Goal: Information Seeking & Learning: Find specific fact

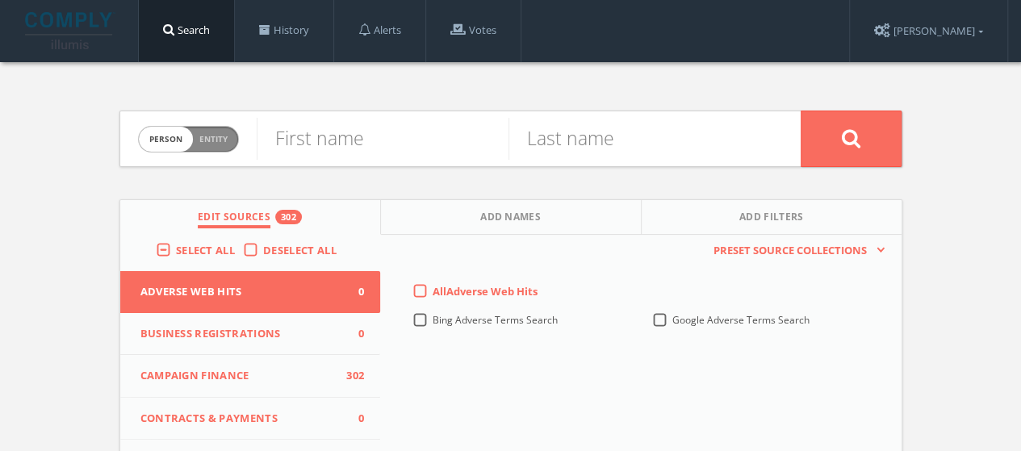
click at [282, 246] on span "Deselect All" at bounding box center [299, 250] width 73 height 15
click at [0, 0] on input "Deselect All" at bounding box center [0, 0] width 0 height 0
click at [205, 254] on span "Select All" at bounding box center [205, 250] width 59 height 15
click at [0, 0] on input "Select All" at bounding box center [0, 0] width 0 height 0
click at [364, 142] on input "text" at bounding box center [383, 139] width 252 height 42
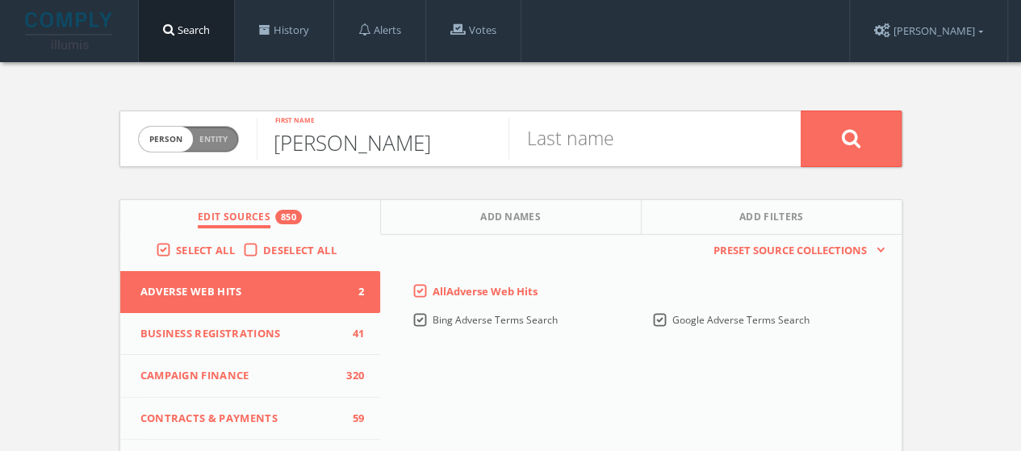
type input "[PERSON_NAME]"
click at [801, 111] on button at bounding box center [851, 139] width 101 height 57
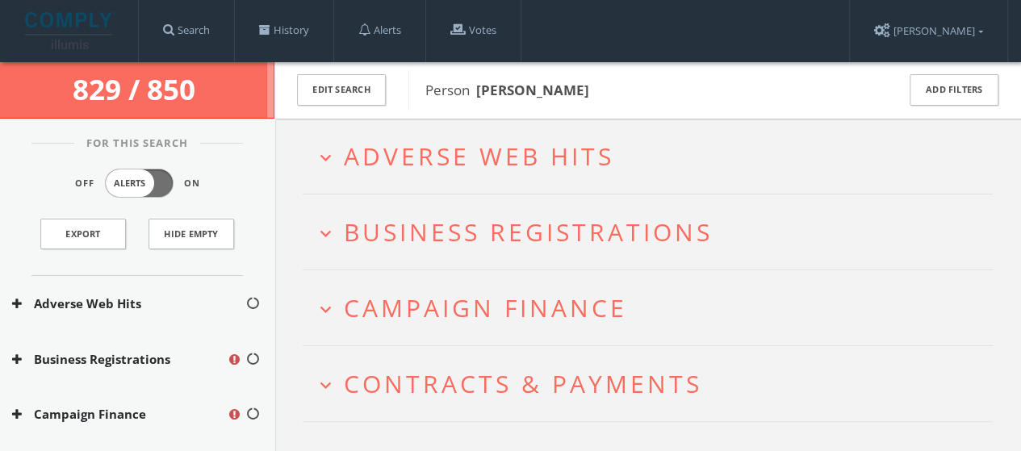
click at [590, 130] on h2 "expand_more Adverse Web Hits" at bounding box center [648, 156] width 690 height 75
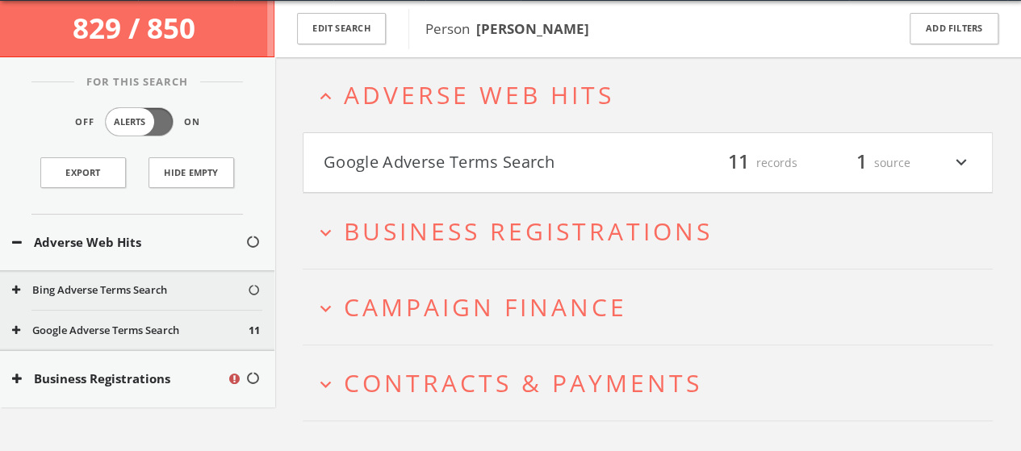
click at [639, 150] on button "Google Adverse Terms Search" at bounding box center [486, 162] width 325 height 27
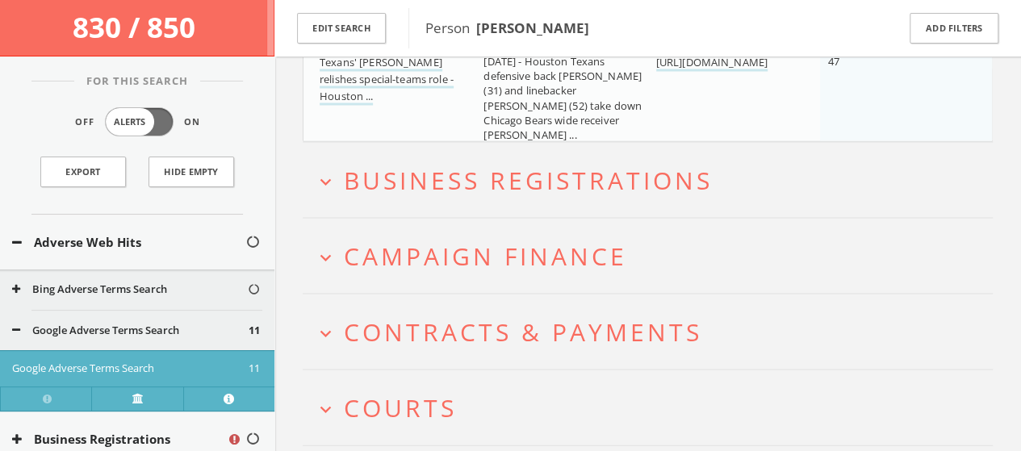
click at [654, 186] on span "Business Registrations" at bounding box center [528, 179] width 369 height 33
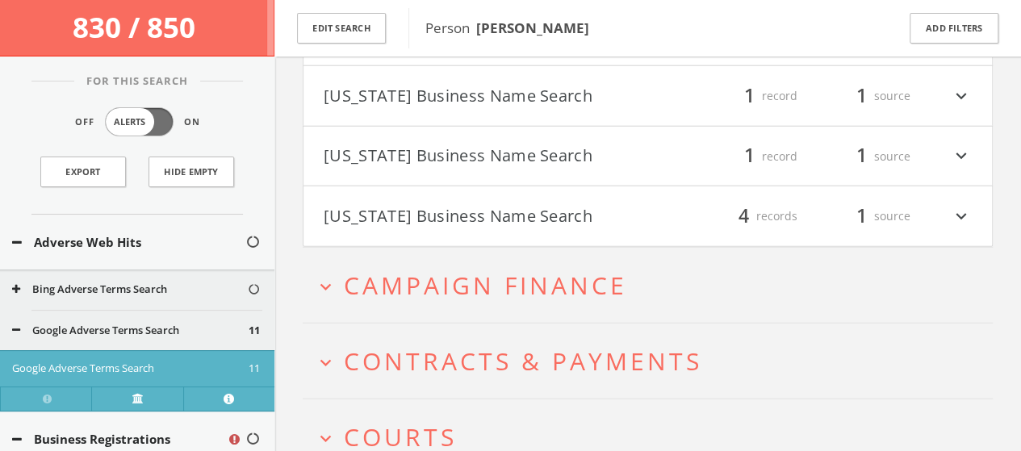
click at [593, 289] on span "Campaign Finance" at bounding box center [485, 285] width 283 height 33
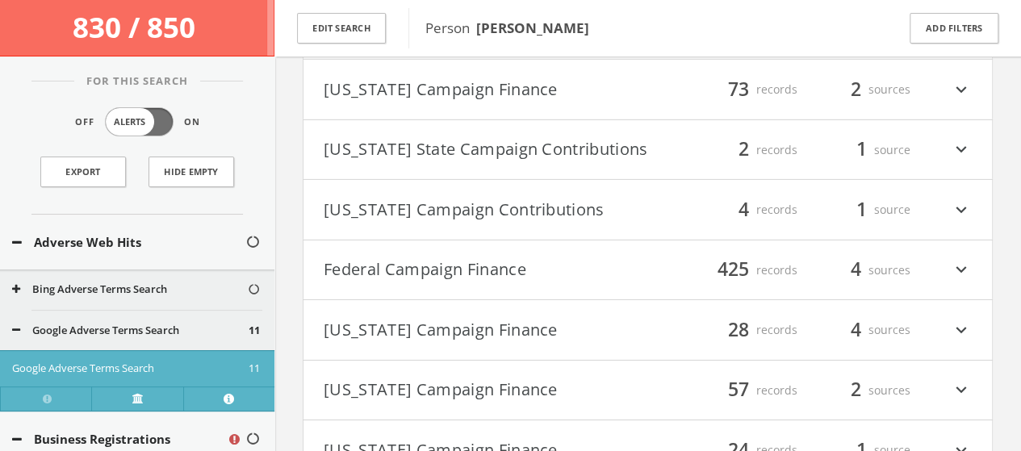
click at [582, 258] on h4 "Federal Campaign Finance filter_list 425 records 4 sources expand_more" at bounding box center [648, 271] width 689 height 60
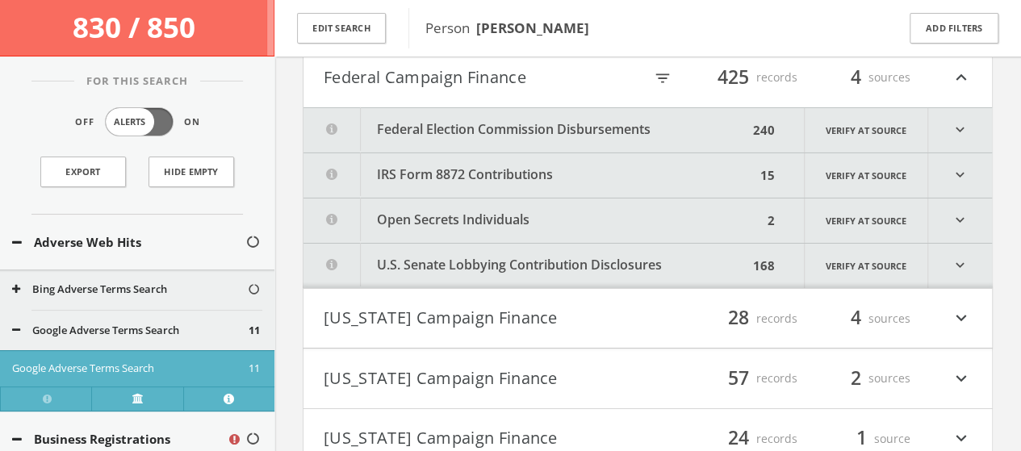
click at [653, 132] on button "Federal Election Commission Disbursements" at bounding box center [526, 130] width 445 height 44
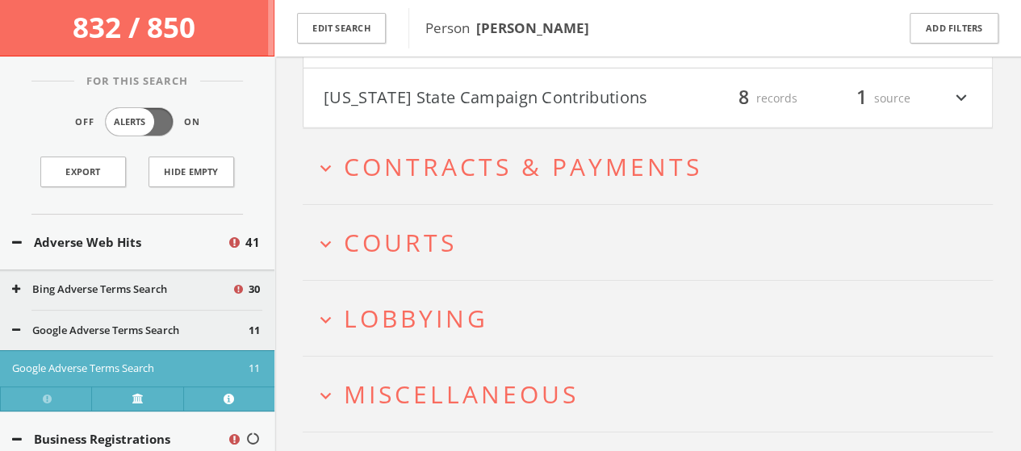
scroll to position [20944, 0]
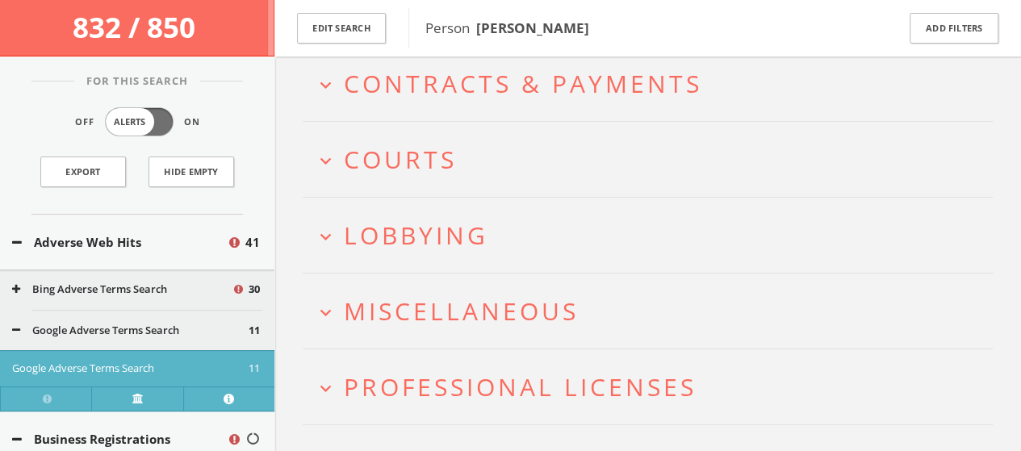
click at [686, 121] on h2 "expand_more Contracts & Payments" at bounding box center [648, 83] width 690 height 75
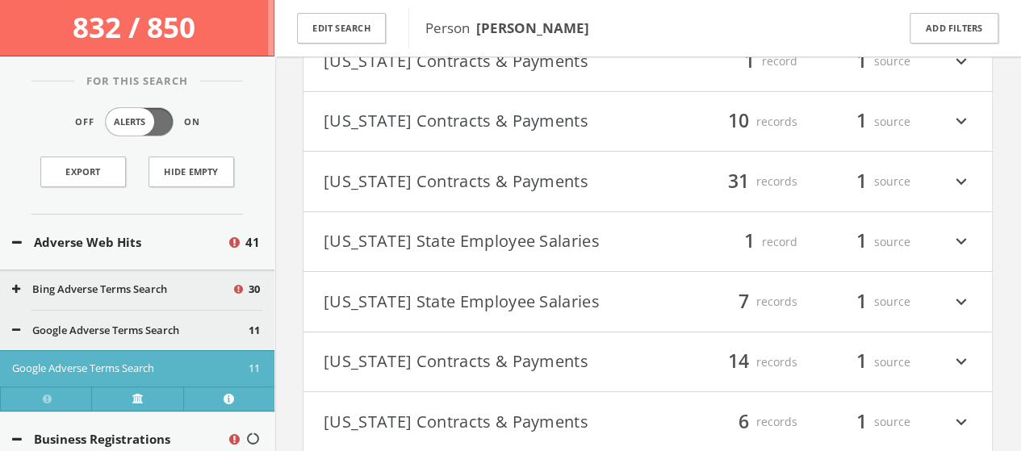
scroll to position [21243, 0]
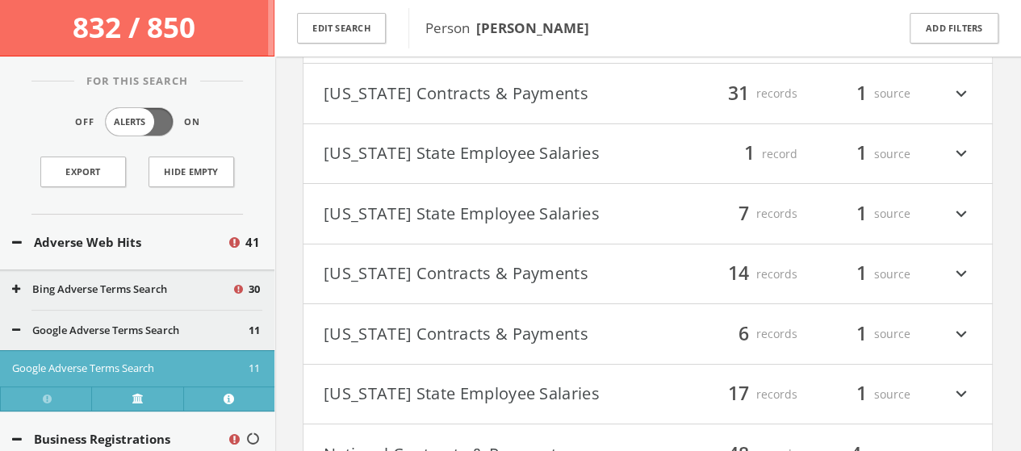
click at [644, 91] on h4 "[US_STATE] Contracts & Payments filter_list 31 records 1 source expand_more" at bounding box center [648, 94] width 689 height 60
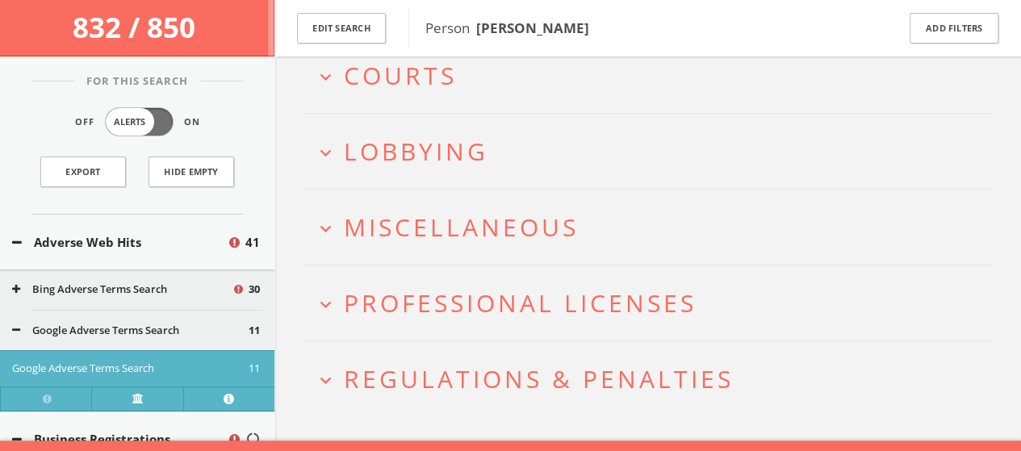
click at [642, 89] on button "expand_more Courts" at bounding box center [654, 75] width 678 height 27
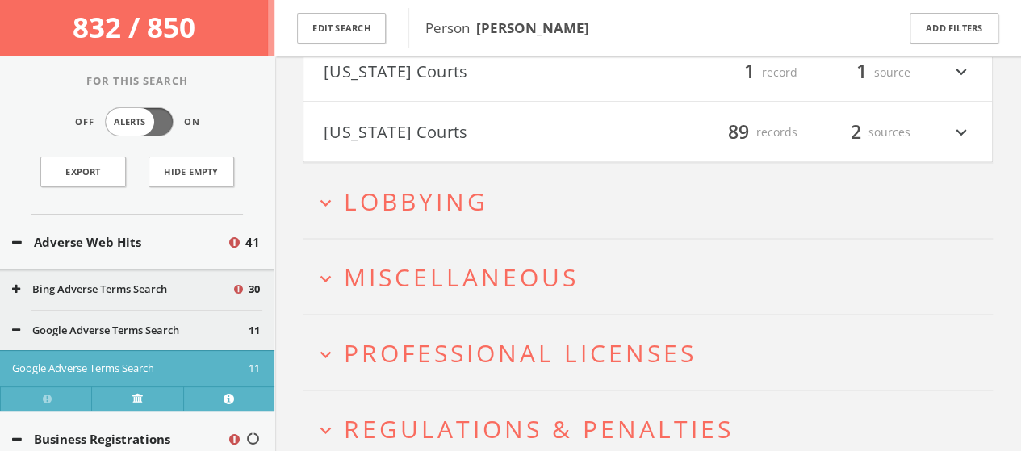
click at [545, 184] on h2 "expand_more Lobbying" at bounding box center [648, 200] width 690 height 75
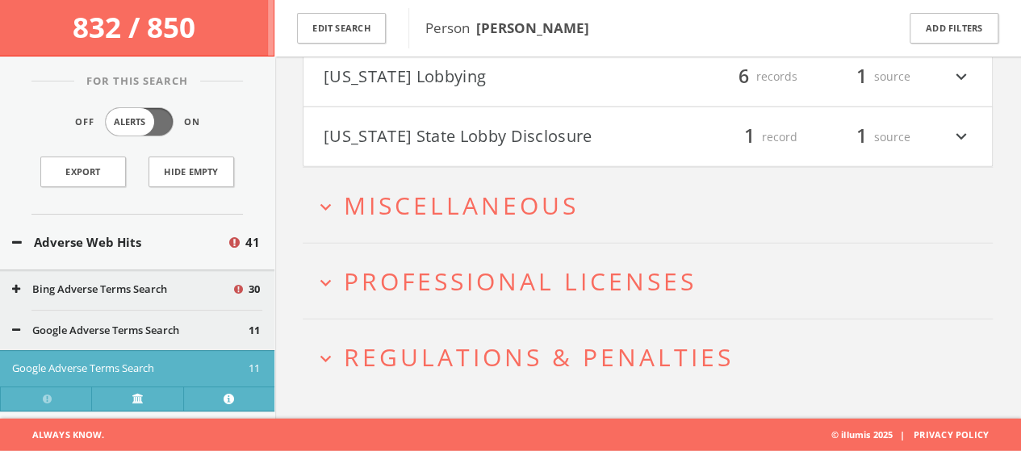
click at [545, 184] on h2 "expand_more Miscellaneous" at bounding box center [648, 205] width 690 height 75
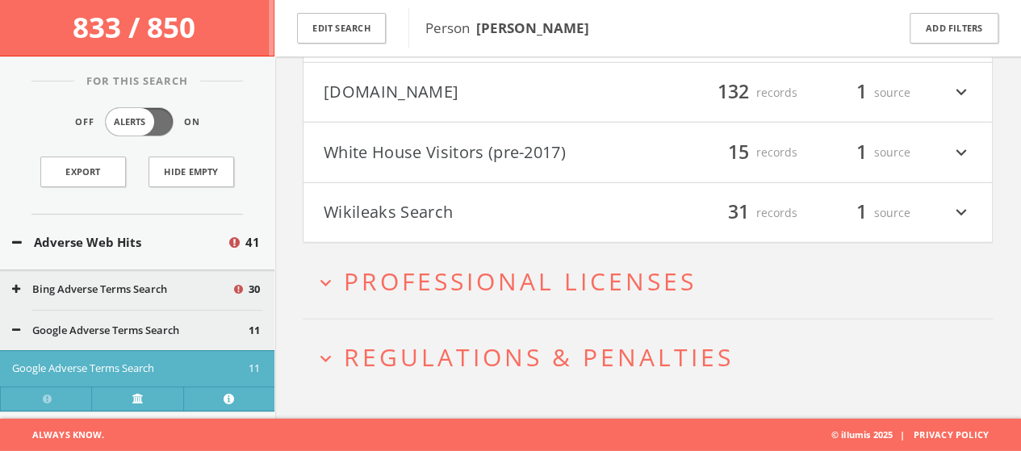
click at [536, 254] on h2 "expand_more Professional Licenses" at bounding box center [648, 281] width 690 height 75
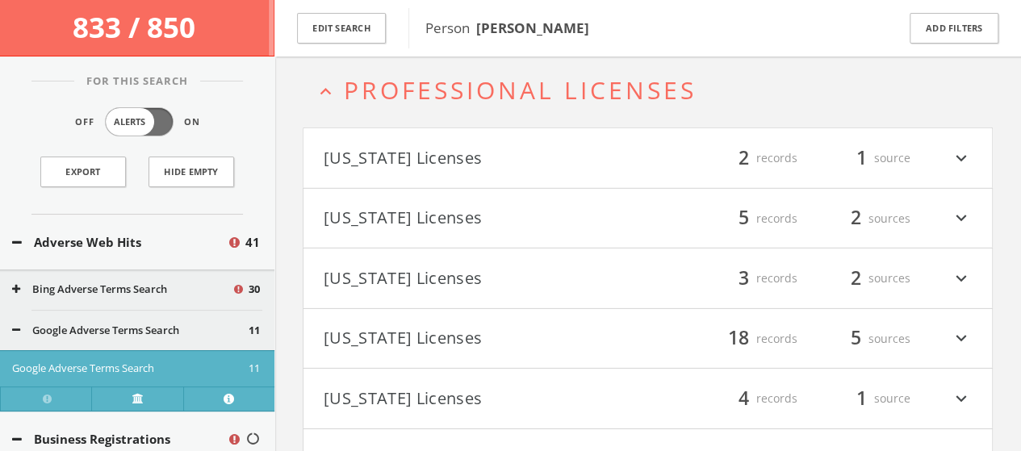
scroll to position [26934, 0]
